Goal: Task Accomplishment & Management: Manage account settings

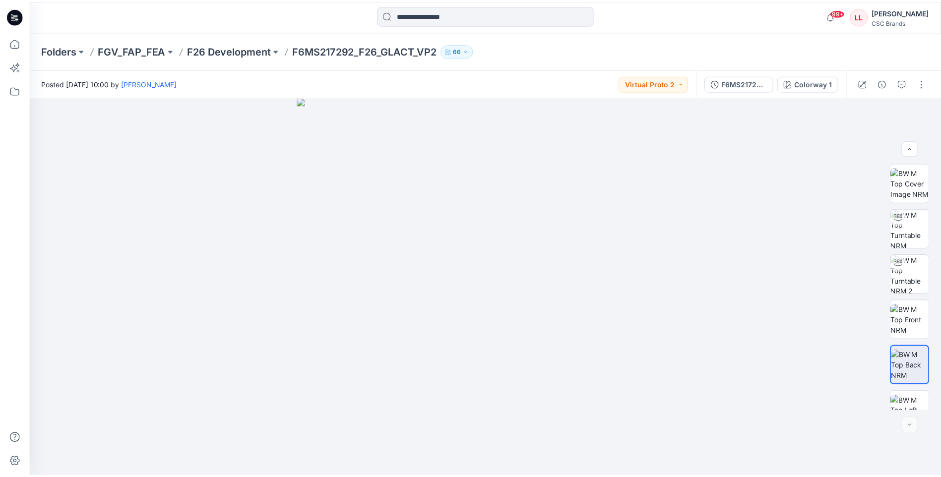
scroll to position [157, 0]
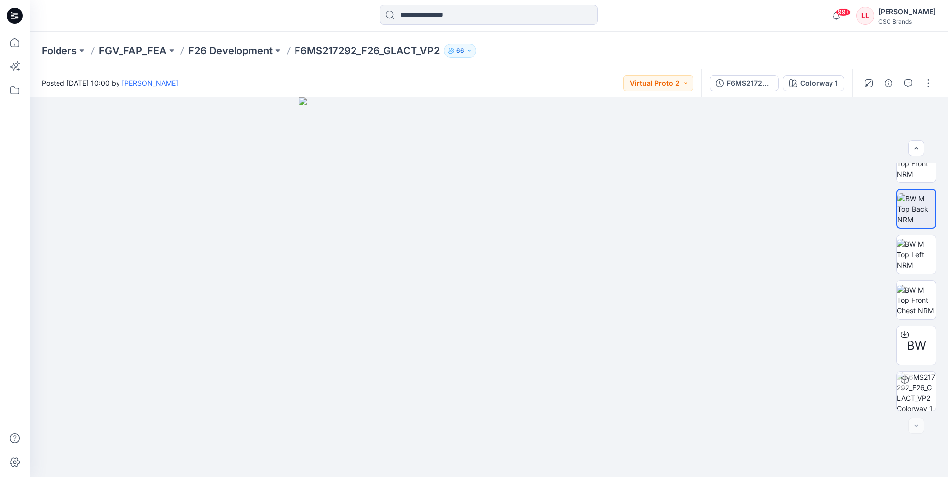
click at [20, 11] on icon at bounding box center [15, 16] width 16 height 16
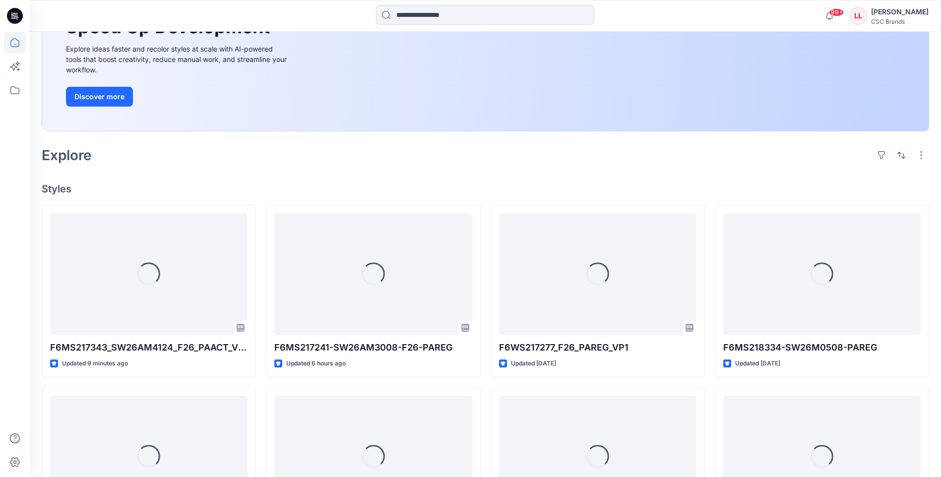
scroll to position [149, 0]
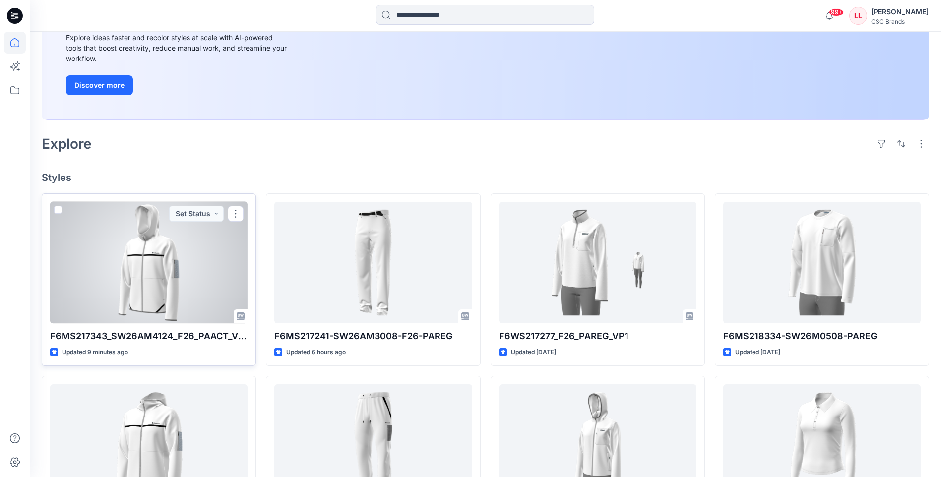
click at [229, 265] on div at bounding box center [148, 263] width 197 height 122
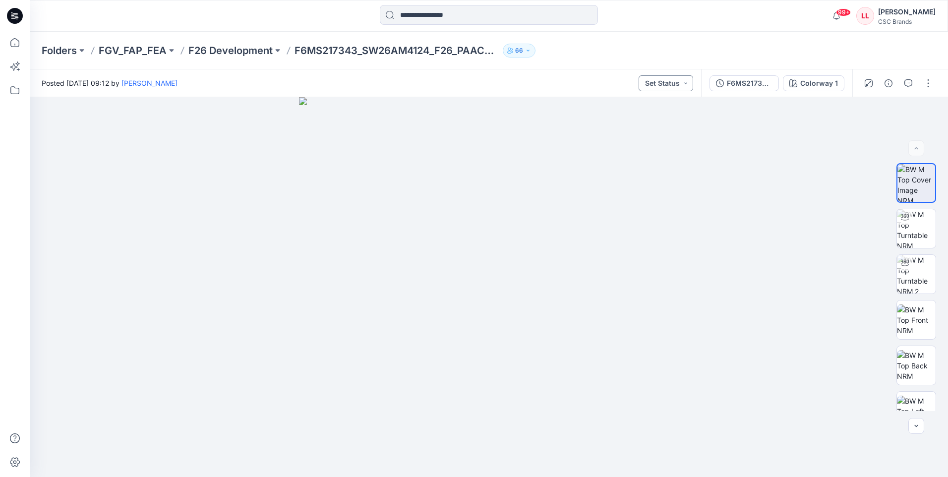
click at [688, 84] on button "Set Status" at bounding box center [666, 83] width 55 height 16
click at [639, 195] on p "F/A Virtual" at bounding box center [642, 195] width 33 height 13
click at [17, 16] on icon at bounding box center [15, 16] width 16 height 16
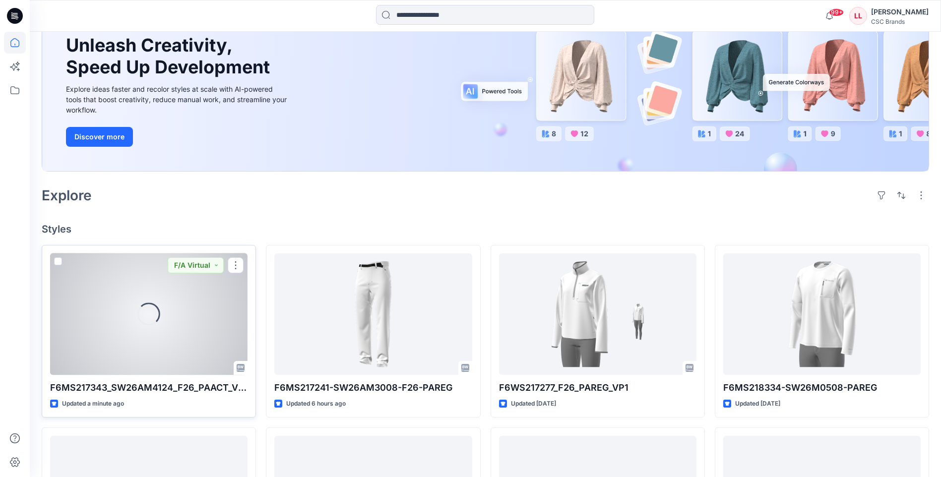
scroll to position [99, 0]
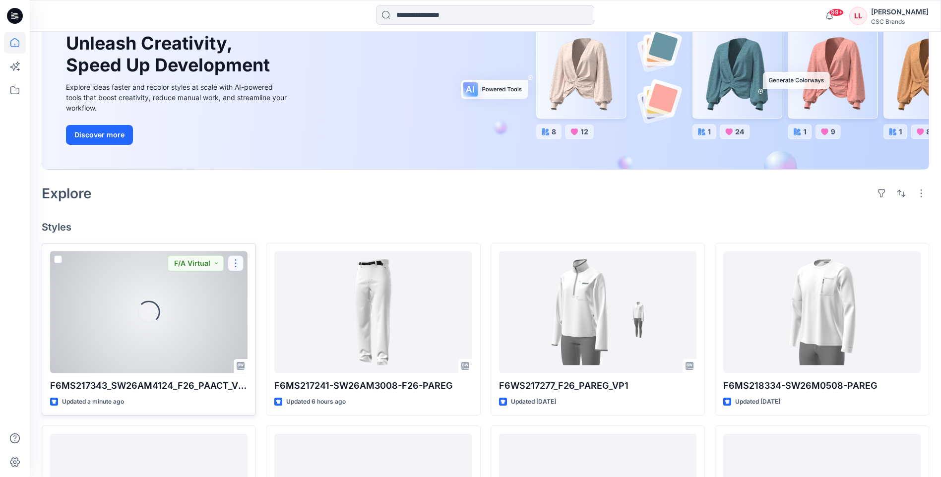
click at [236, 265] on button "button" at bounding box center [236, 263] width 16 height 16
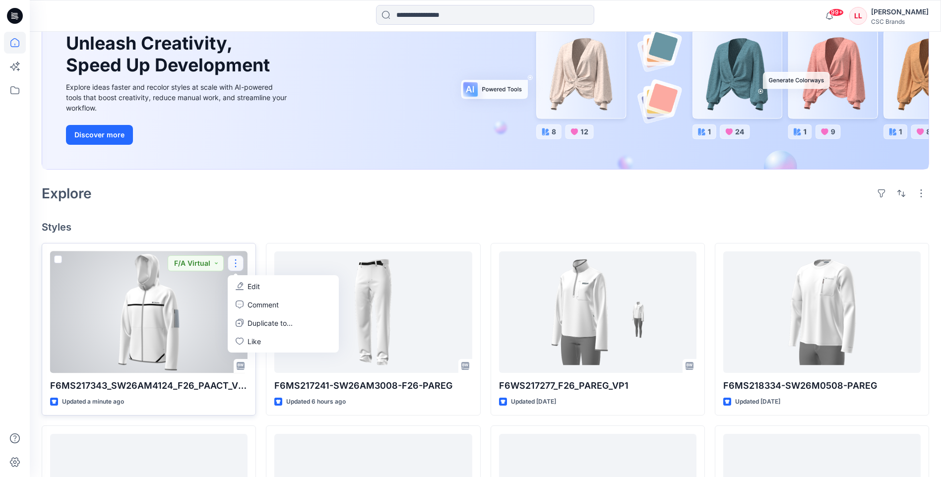
click at [266, 288] on button "Edit" at bounding box center [283, 286] width 107 height 18
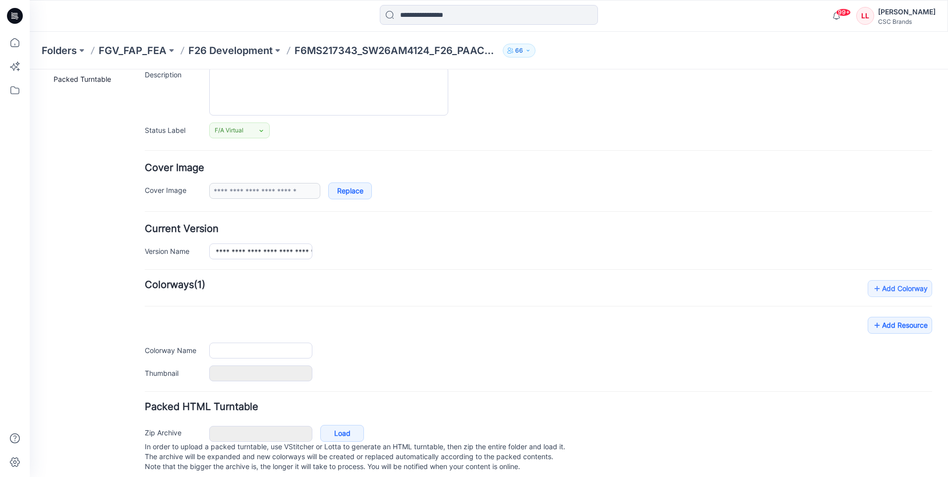
scroll to position [117, 0]
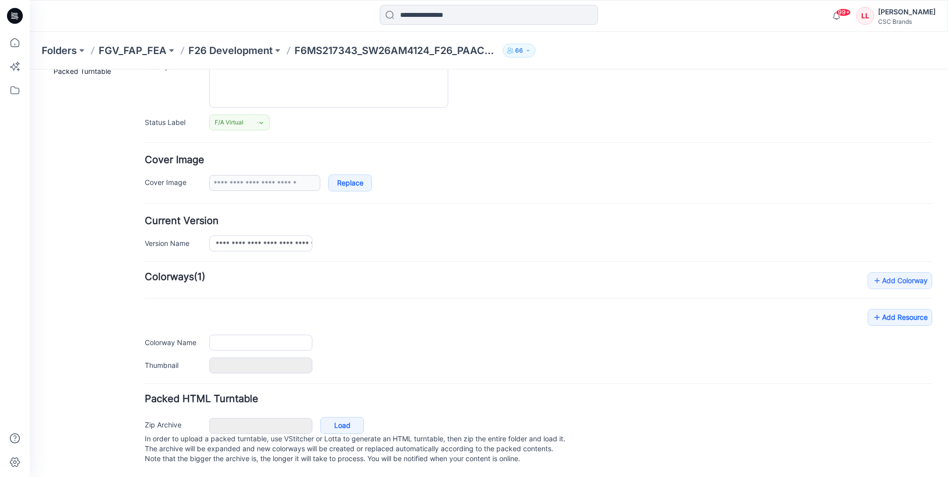
type input "**********"
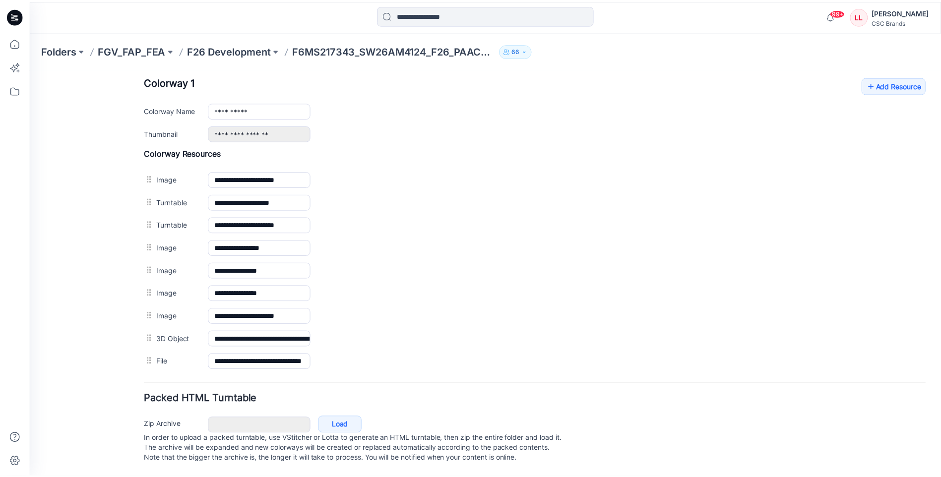
scroll to position [400, 0]
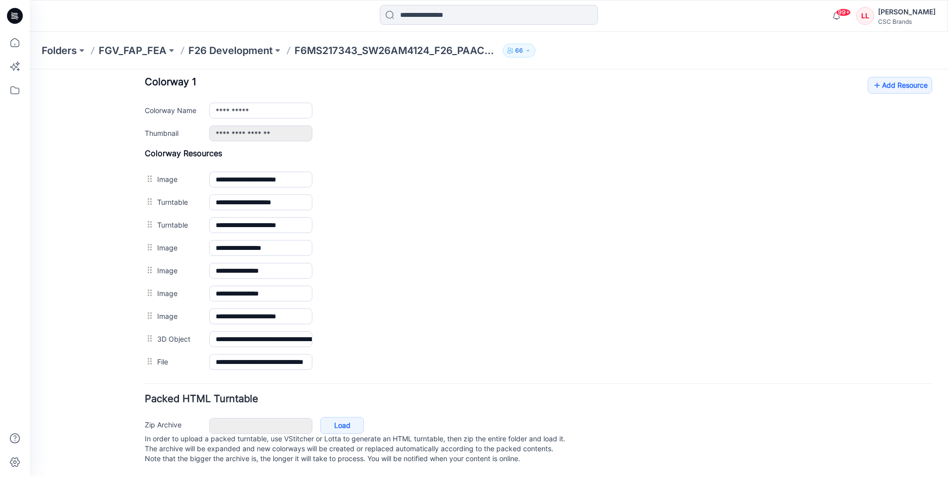
click at [19, 17] on icon at bounding box center [15, 16] width 16 height 16
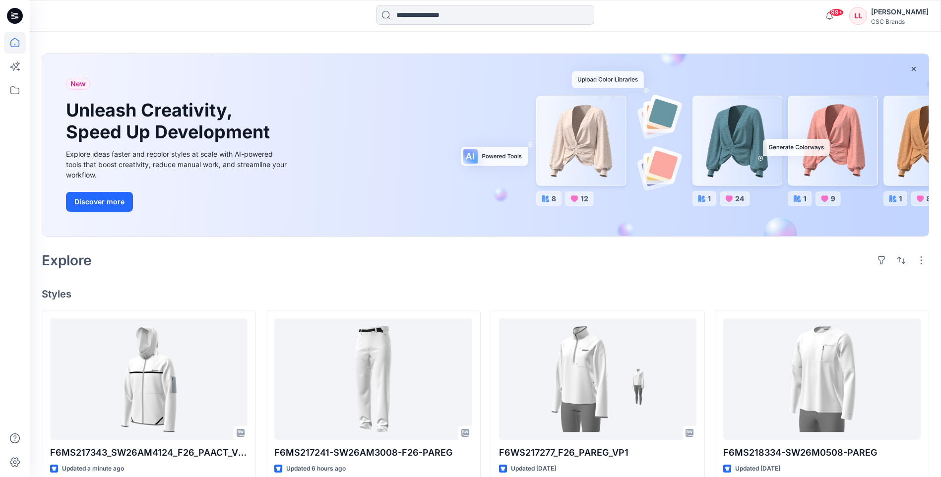
scroll to position [50, 0]
